Goal: Task Accomplishment & Management: Use online tool/utility

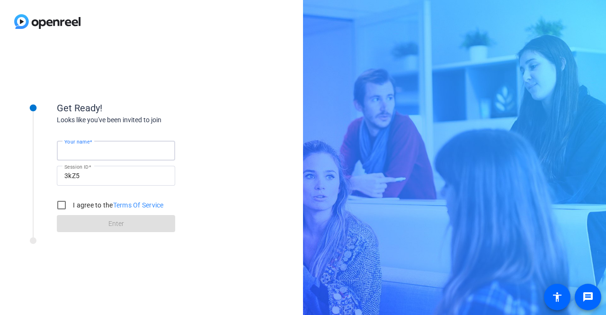
click at [119, 150] on input "Your name" at bounding box center [115, 150] width 103 height 11
type input "ChrisApaliski"
drag, startPoint x: 62, startPoint y: 202, endPoint x: 71, endPoint y: 202, distance: 9.5
click at [61, 203] on input "I agree to the Terms Of Service" at bounding box center [61, 205] width 19 height 19
checkbox input "true"
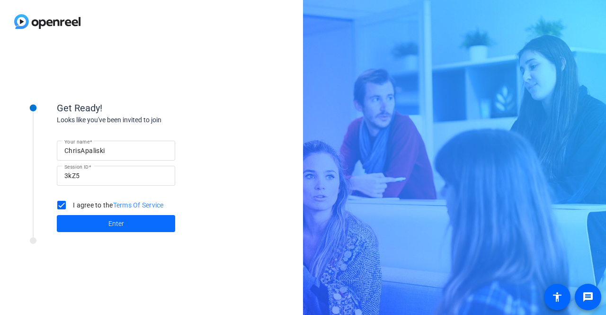
click at [127, 219] on span at bounding box center [116, 223] width 118 height 23
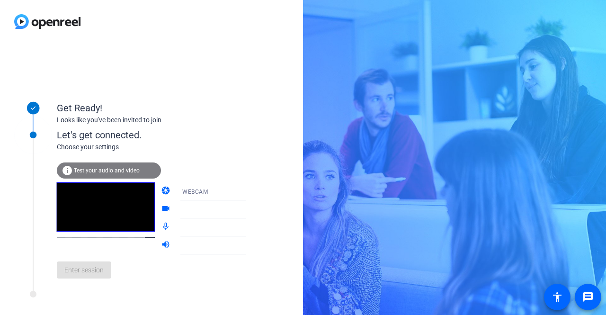
click at [100, 204] on video at bounding box center [106, 206] width 98 height 49
click at [191, 207] on div at bounding box center [217, 209] width 71 height 11
click at [253, 210] on icon at bounding box center [255, 209] width 5 height 2
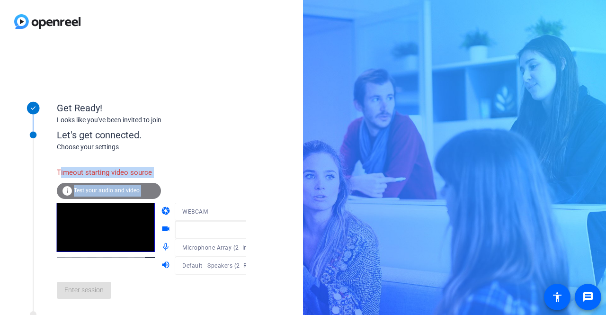
drag, startPoint x: 62, startPoint y: 167, endPoint x: 189, endPoint y: 169, distance: 127.0
click at [189, 169] on div "Timeout starting video source info Test your audio and video camera WEBCAM vide…" at bounding box center [161, 235] width 209 height 144
click at [189, 166] on div "Timeout starting video source info Test your audio and video camera WEBCAM vide…" at bounding box center [161, 235] width 209 height 144
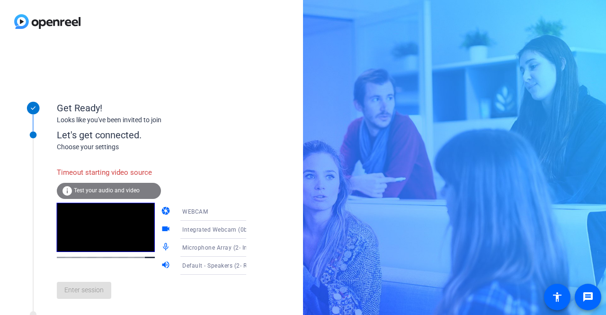
click at [253, 107] on div "Get Ready! Looks like you've been invited to join Let's get connected. Choose y…" at bounding box center [151, 179] width 303 height 272
click at [191, 210] on span "WEBCAM" at bounding box center [195, 211] width 26 height 7
click at [182, 244] on span "DESKTOP" at bounding box center [182, 249] width 27 height 11
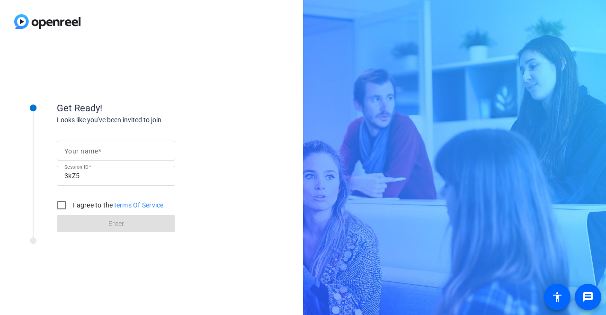
click at [76, 161] on mat-form-field "Your name" at bounding box center [116, 151] width 118 height 20
click at [99, 142] on div at bounding box center [115, 151] width 103 height 20
type input "ChrisApaliski"
click at [61, 206] on input "I agree to the Terms Of Service" at bounding box center [61, 205] width 19 height 19
checkbox input "true"
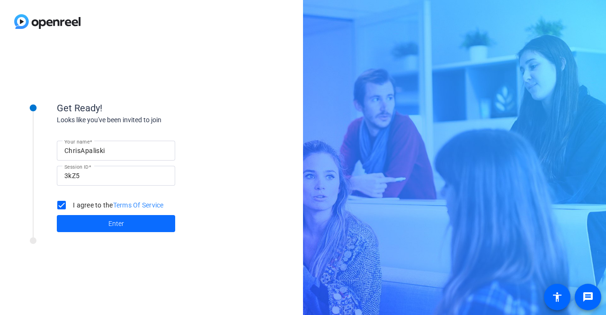
click at [81, 219] on span at bounding box center [116, 223] width 118 height 23
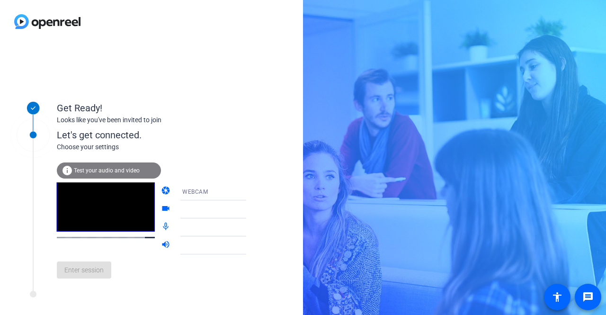
click at [250, 248] on icon at bounding box center [255, 245] width 11 height 11
click at [250, 225] on icon at bounding box center [255, 227] width 11 height 11
click at [250, 229] on icon at bounding box center [255, 227] width 11 height 11
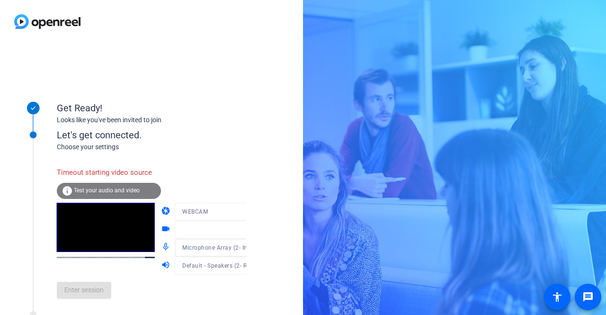
click at [254, 165] on div "Get Ready! Looks like you've been invited to join Let's get connected. Choose y…" at bounding box center [151, 179] width 303 height 272
click at [227, 207] on mat-form-field "WEBCAM" at bounding box center [220, 212] width 90 height 18
click at [229, 213] on mat-form-field "WEBCAM" at bounding box center [220, 212] width 90 height 18
click at [234, 213] on mat-form-field "WEBCAM" at bounding box center [220, 212] width 90 height 18
click at [235, 212] on mat-form-field "WEBCAM" at bounding box center [220, 212] width 90 height 18
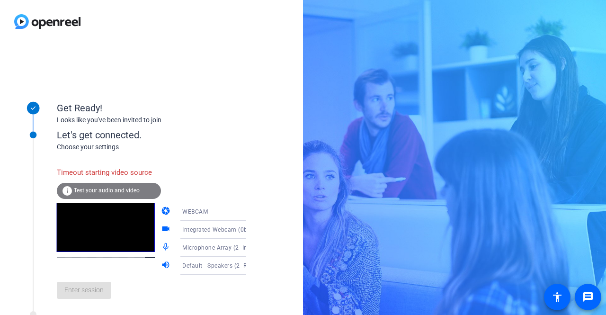
click at [253, 212] on icon at bounding box center [255, 212] width 5 height 2
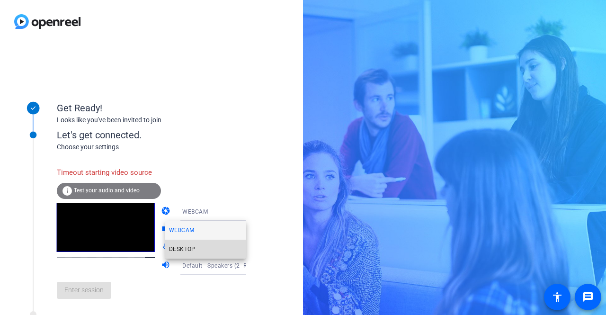
click at [190, 245] on span "DESKTOP" at bounding box center [182, 249] width 27 height 11
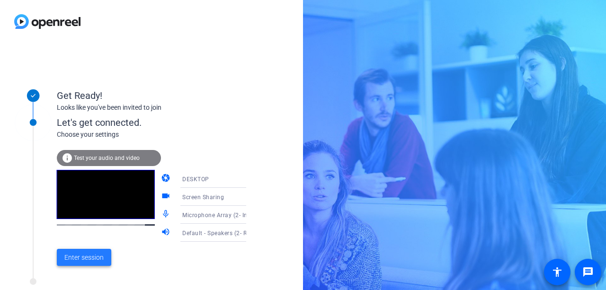
click at [97, 259] on span "Enter session" at bounding box center [83, 258] width 39 height 10
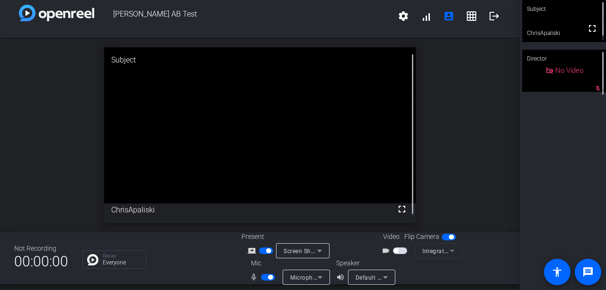
scroll to position [11, 0]
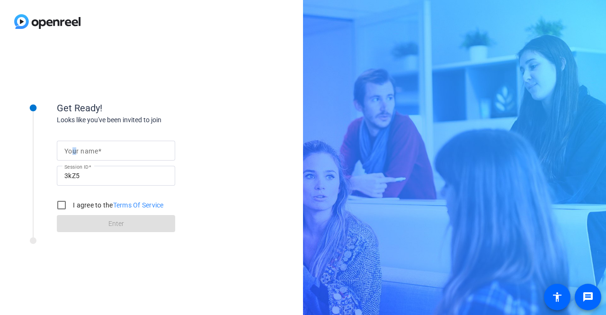
click at [75, 153] on mat-label "Your name" at bounding box center [81, 151] width 34 height 8
click at [75, 153] on input "Your name" at bounding box center [115, 150] width 103 height 11
type input "ChrisApaliski"
click at [65, 206] on input "I agree to the Terms Of Service" at bounding box center [61, 205] width 19 height 19
checkbox input "true"
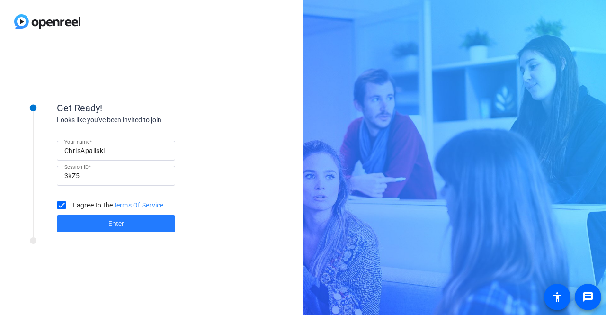
click at [78, 216] on span at bounding box center [116, 223] width 118 height 23
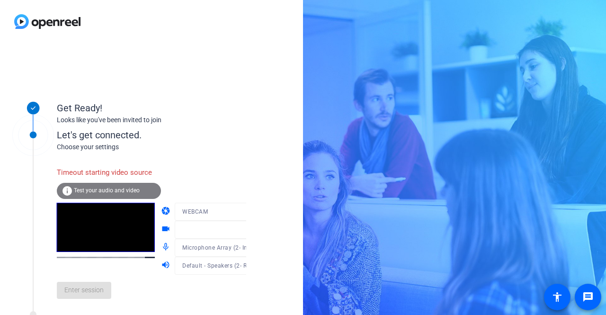
click at [231, 213] on mat-form-field "WEBCAM" at bounding box center [220, 212] width 90 height 18
click at [253, 211] on icon at bounding box center [255, 212] width 5 height 2
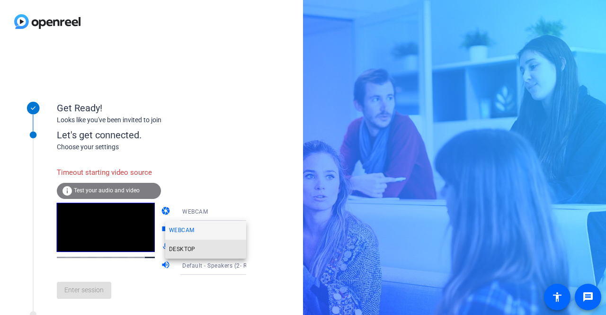
click at [188, 247] on span "DESKTOP" at bounding box center [182, 249] width 27 height 11
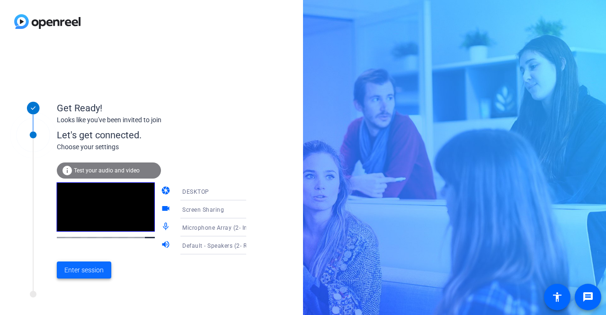
click at [95, 270] on span "Enter session" at bounding box center [83, 270] width 39 height 10
